Goal: Information Seeking & Learning: Learn about a topic

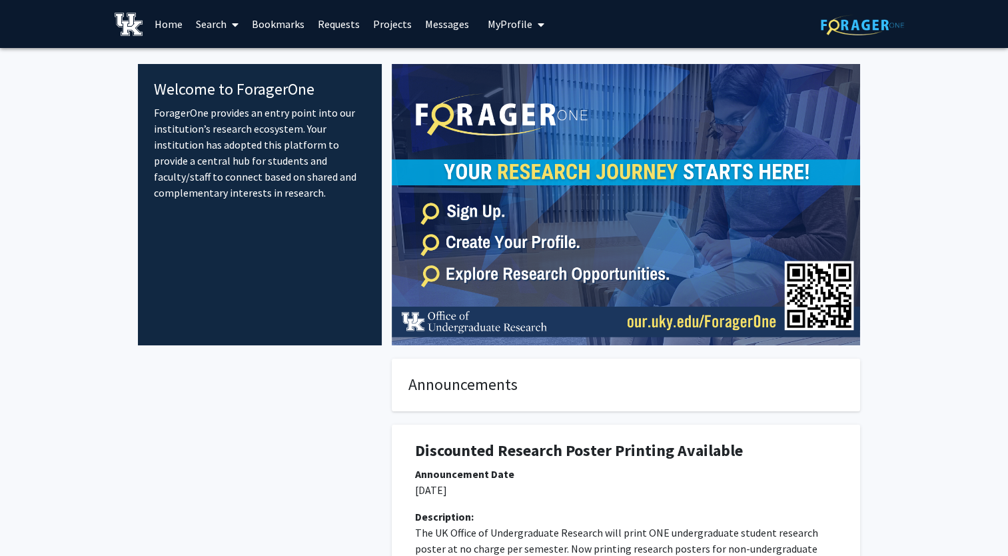
click at [240, 28] on link "Search" at bounding box center [217, 24] width 56 height 47
click at [235, 65] on span "Faculty/Staff" at bounding box center [238, 61] width 98 height 27
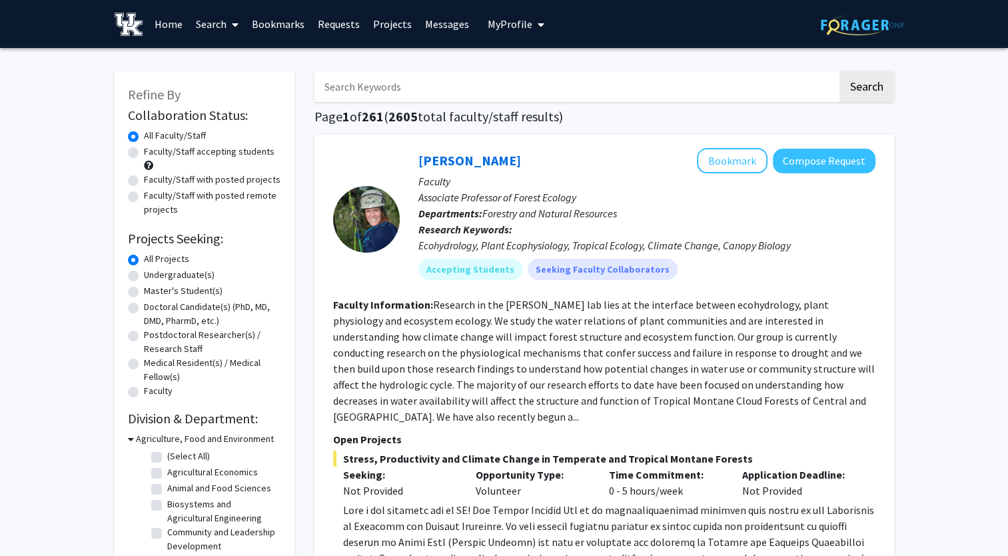
click at [144, 152] on label "Faculty/Staff accepting students" at bounding box center [209, 152] width 131 height 14
click at [144, 152] on input "Faculty/Staff accepting students" at bounding box center [148, 149] width 9 height 9
radio input "true"
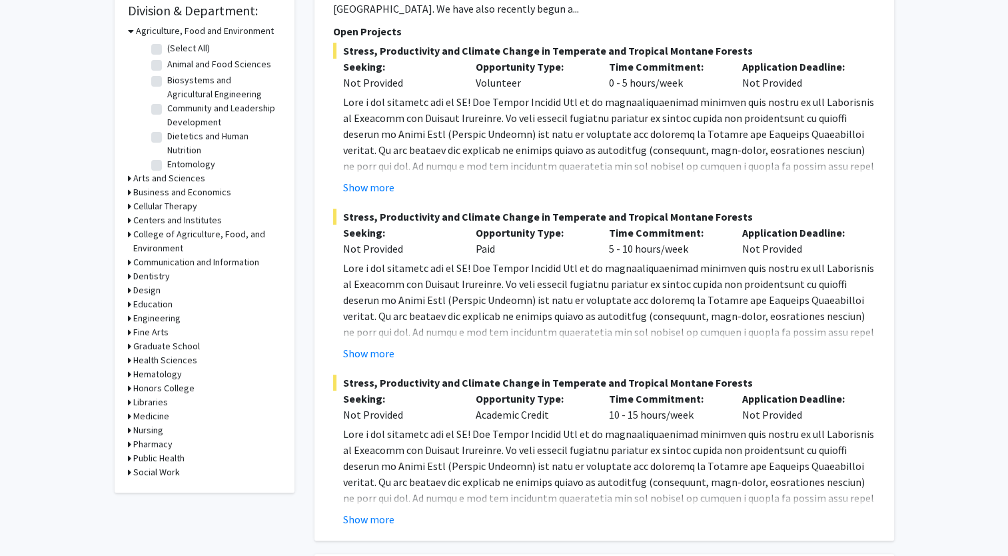
scroll to position [533, 0]
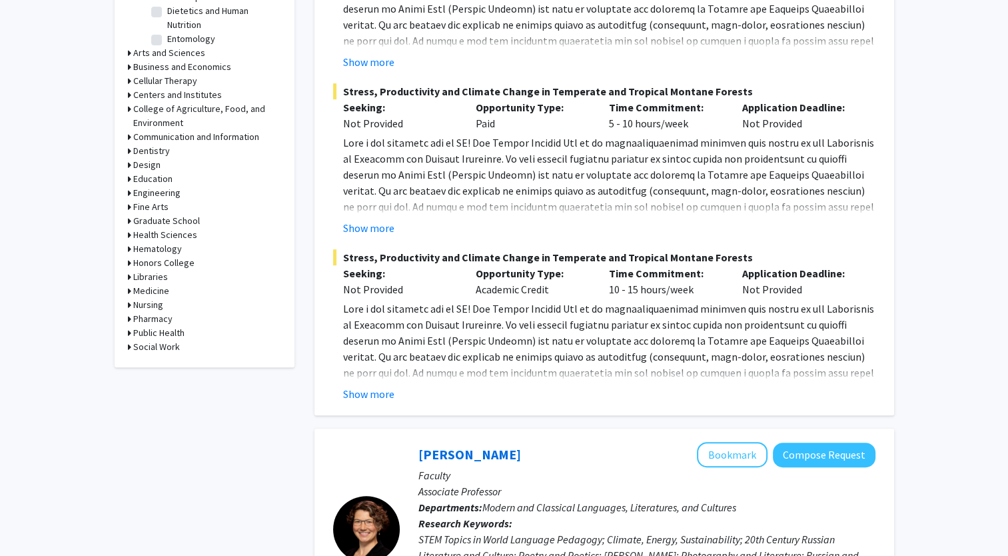
click at [133, 163] on h3 "Design" at bounding box center [146, 165] width 27 height 14
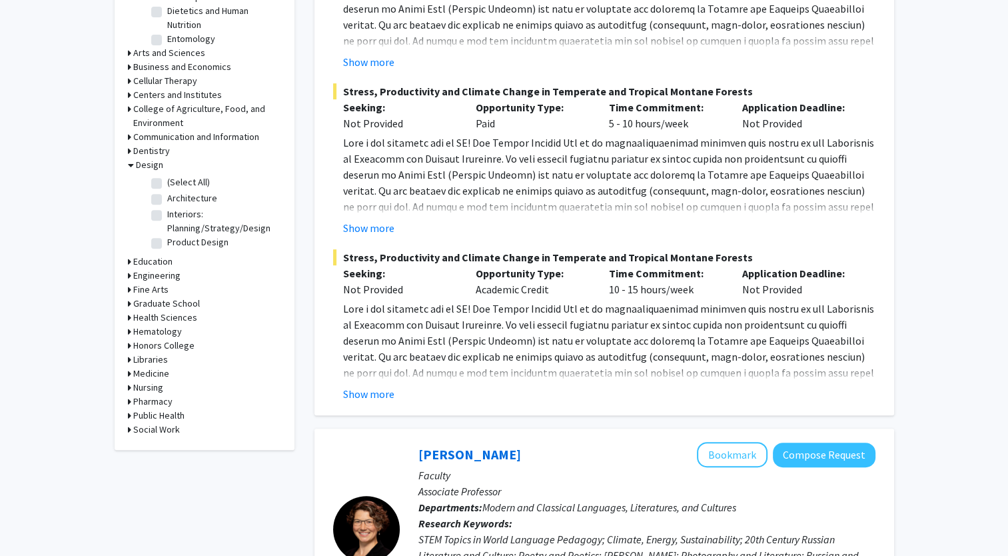
click at [167, 197] on label "Architecture" at bounding box center [192, 198] width 50 height 14
click at [167, 197] on input "Architecture" at bounding box center [171, 195] width 9 height 9
checkbox input "true"
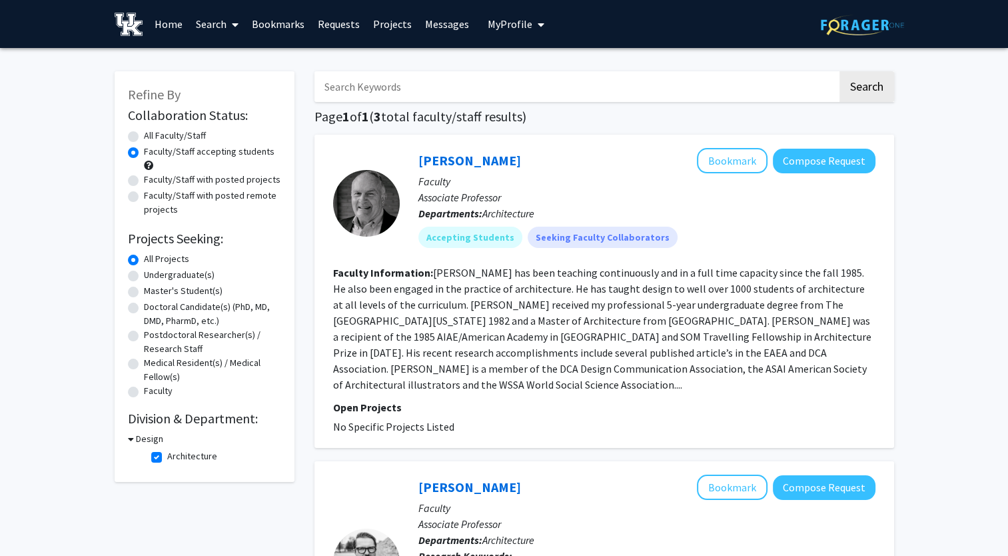
click at [144, 139] on label "All Faculty/Staff" at bounding box center [175, 136] width 62 height 14
click at [144, 137] on input "All Faculty/Staff" at bounding box center [148, 133] width 9 height 9
radio input "true"
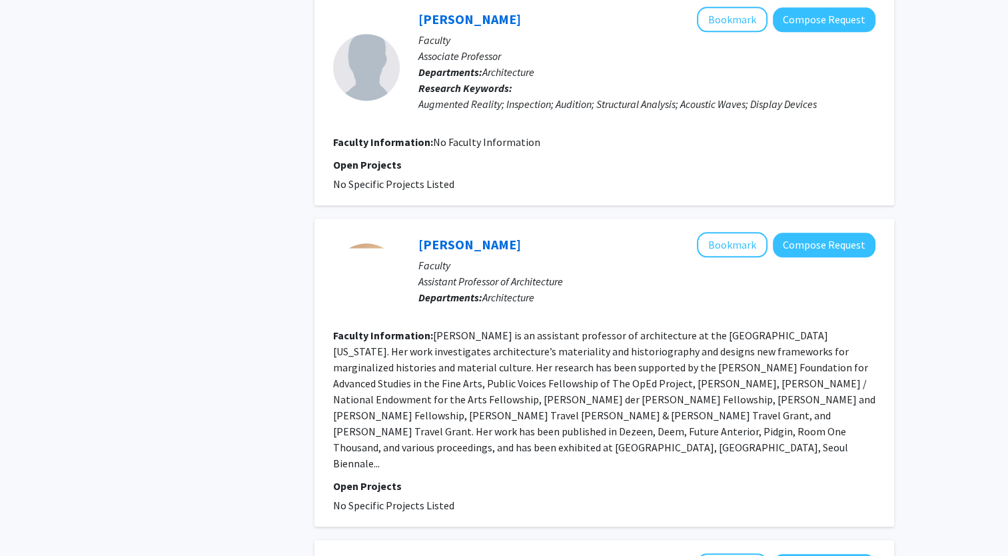
scroll to position [1333, 0]
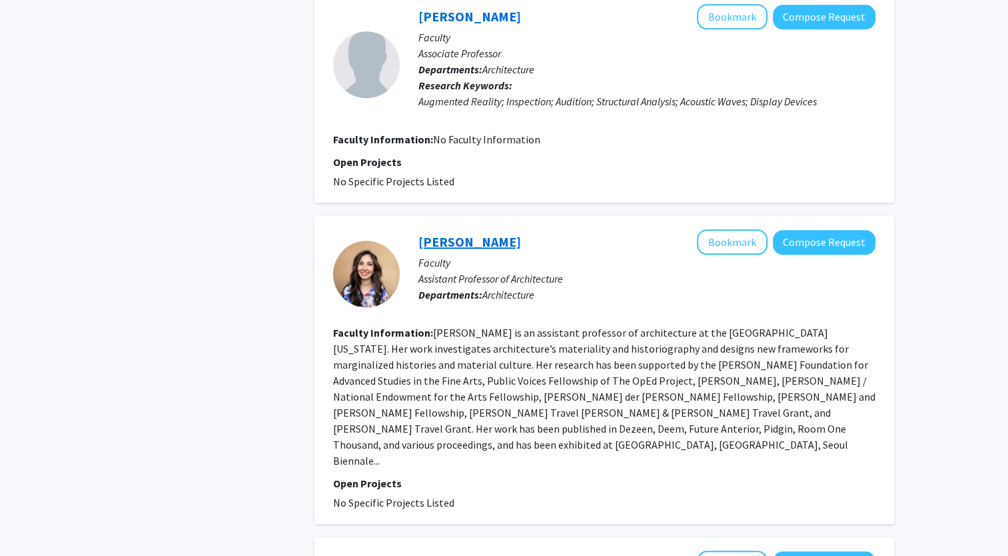
click at [453, 233] on link "[PERSON_NAME]" at bounding box center [469, 241] width 103 height 17
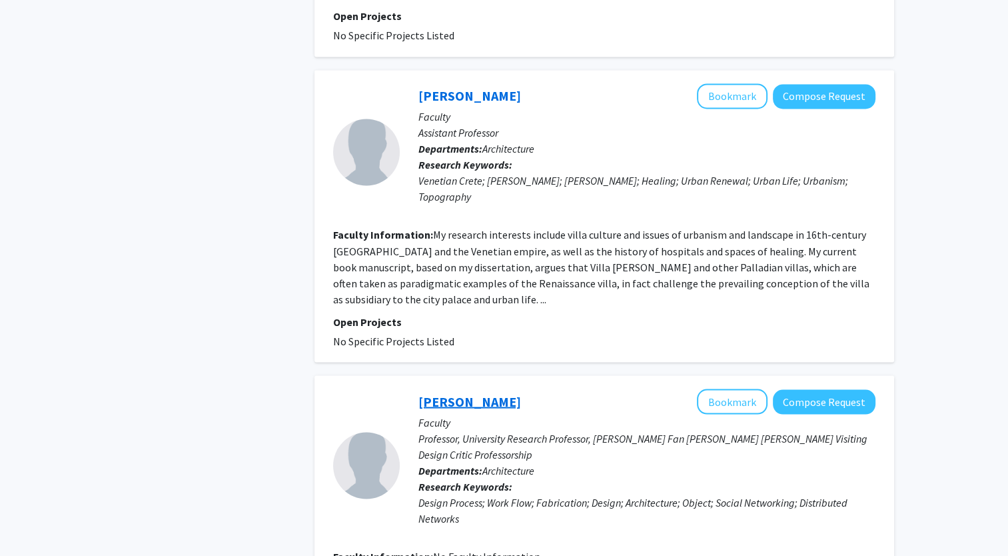
scroll to position [2375, 0]
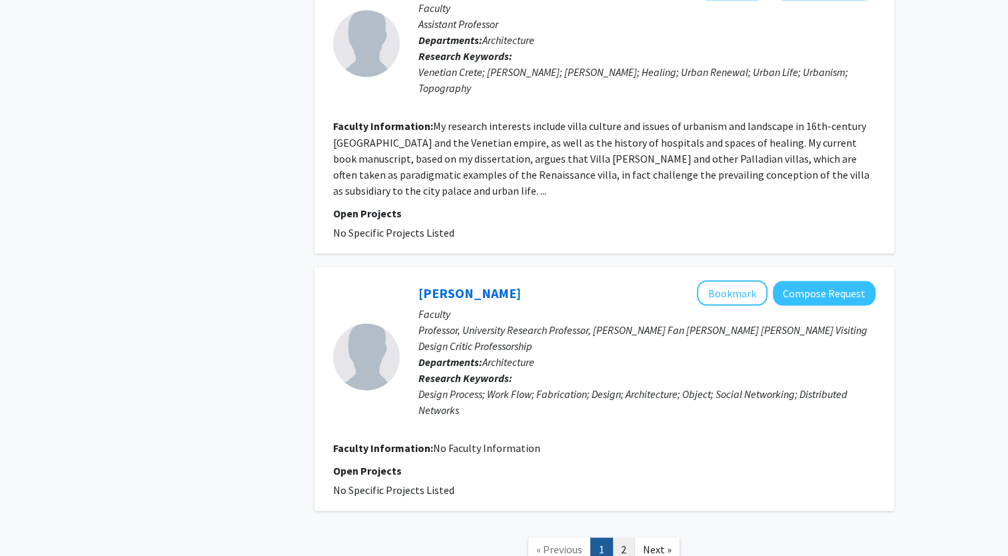
click at [627, 537] on link "2" at bounding box center [623, 548] width 23 height 23
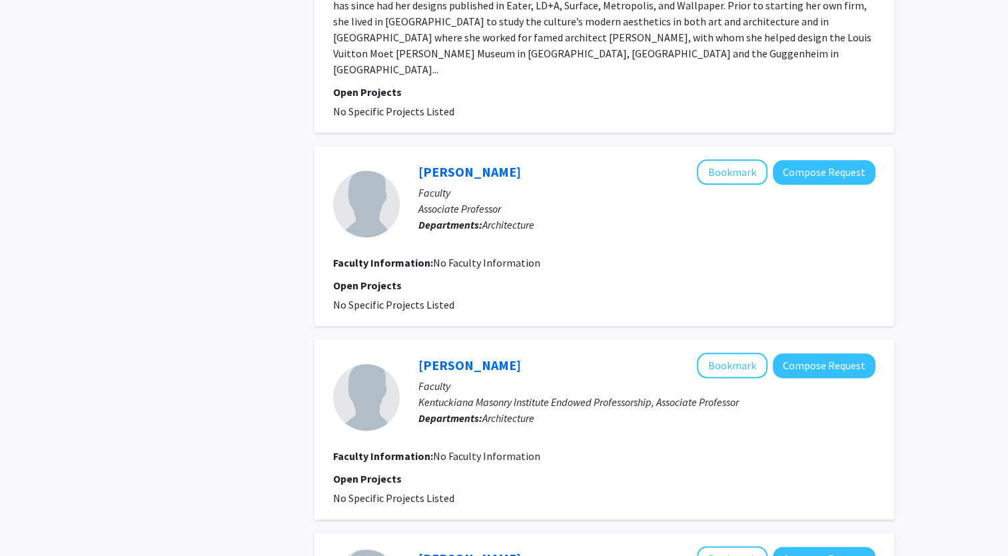
scroll to position [1733, 0]
